Goal: Navigation & Orientation: Find specific page/section

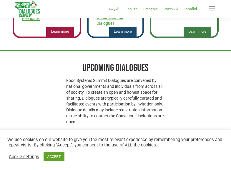
scroll to position [215, 0]
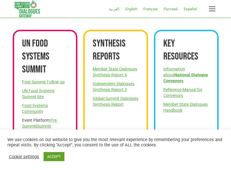
click at [21, 85] on div "UN Food Systems Summit Post-Summit Follow-up UN Food Systems Summit Site Food S…" at bounding box center [45, 88] width 50 height 102
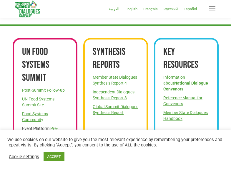
scroll to position [649, 0]
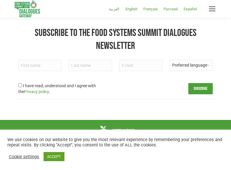
click at [24, 89] on link "Privacy policy" at bounding box center [36, 91] width 25 height 5
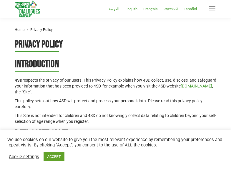
scroll to position [1080, 0]
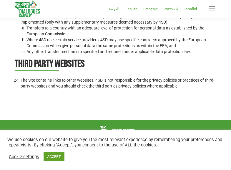
click at [90, 152] on div "We use cookies on our website to give you the most relevant experience by remem…" at bounding box center [115, 150] width 217 height 26
